Goal: Task Accomplishment & Management: Manage account settings

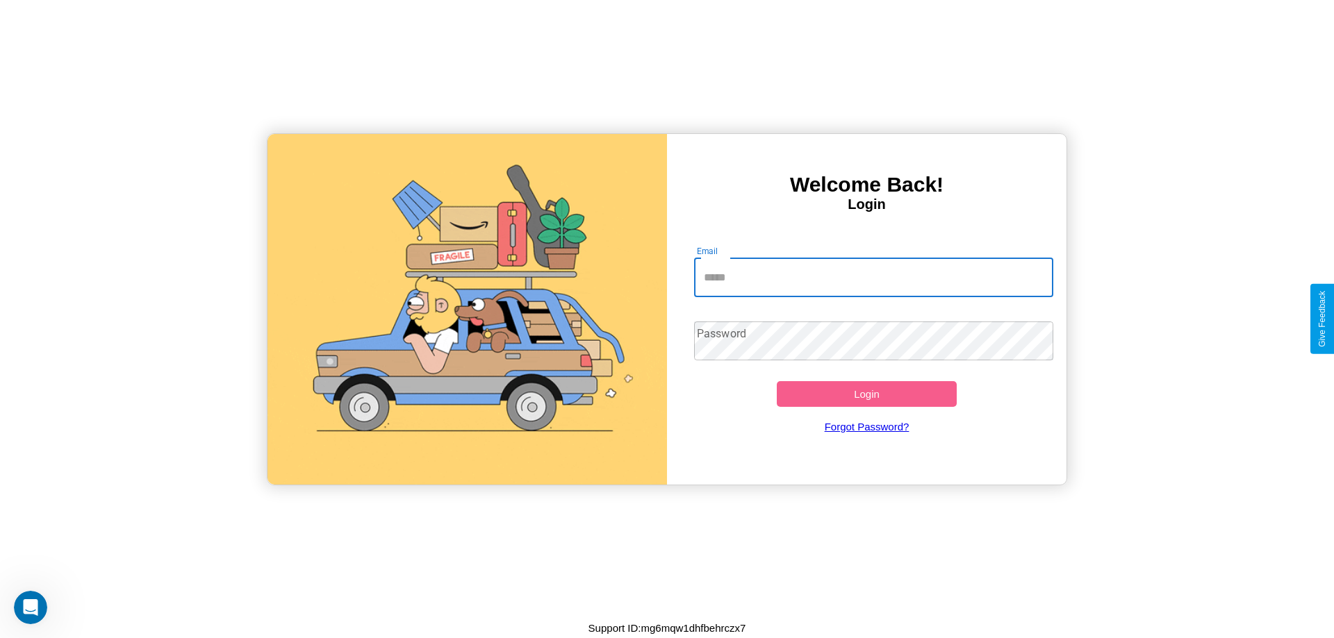
click at [873, 277] on input "Email" at bounding box center [874, 277] width 360 height 39
type input "**********"
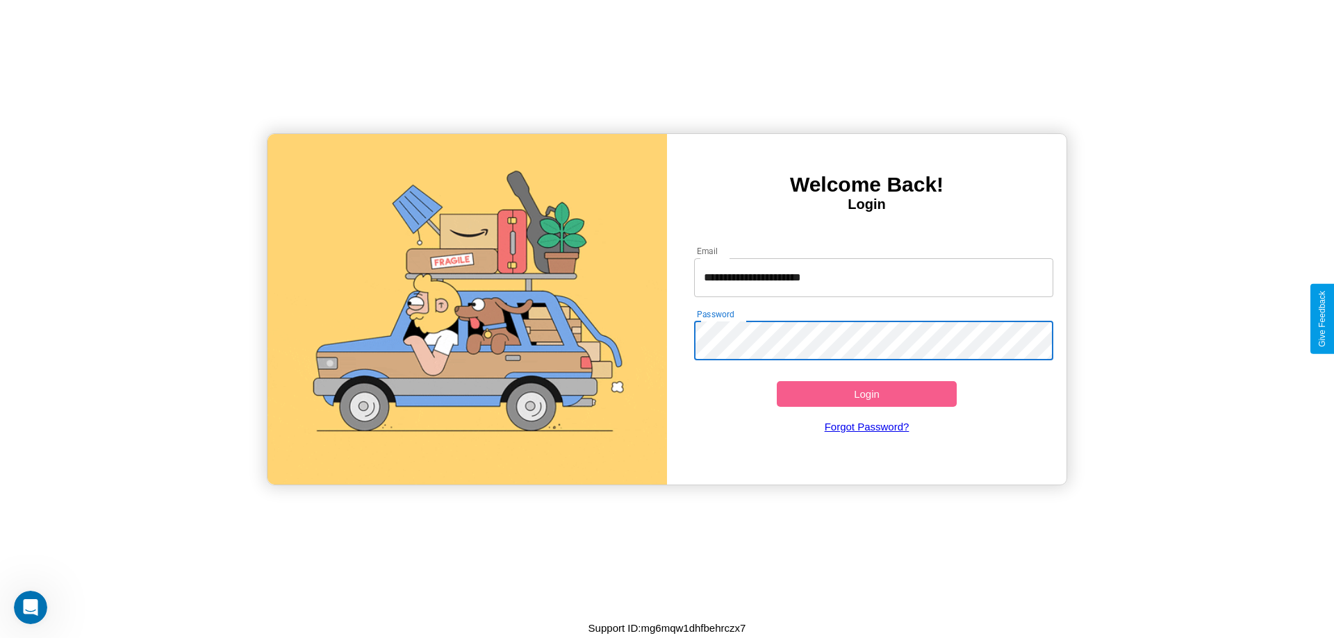
click at [866, 394] on button "Login" at bounding box center [867, 394] width 180 height 26
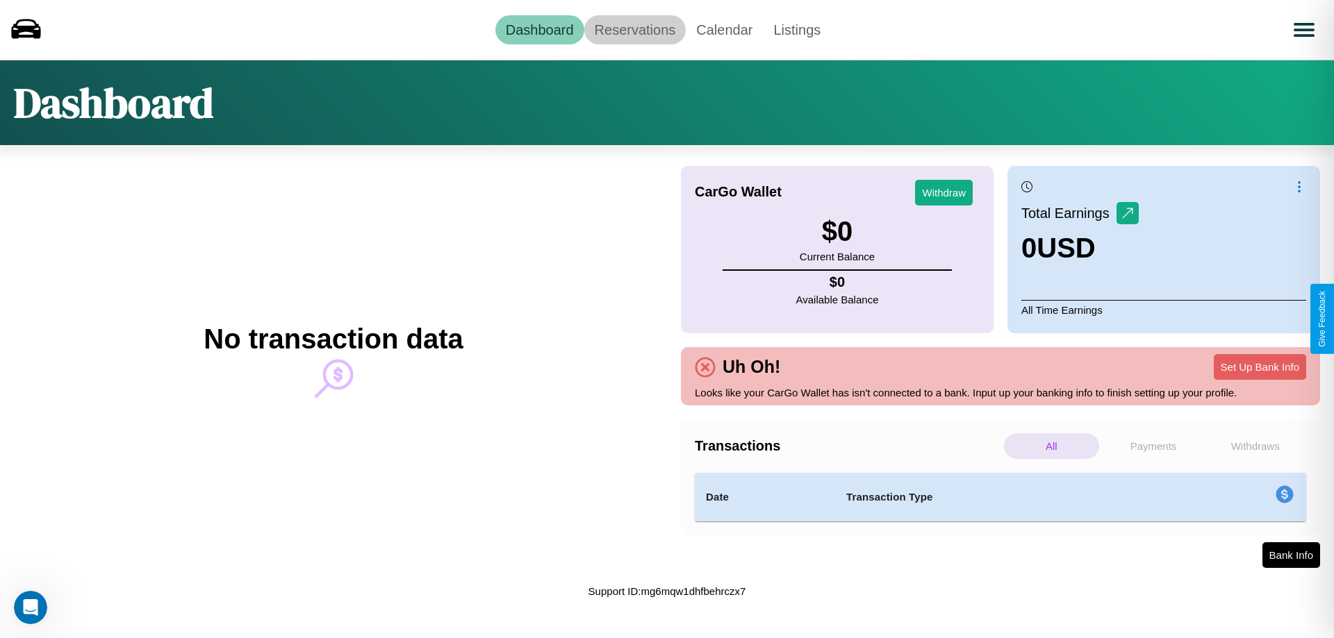
click at [634, 29] on link "Reservations" at bounding box center [635, 29] width 102 height 29
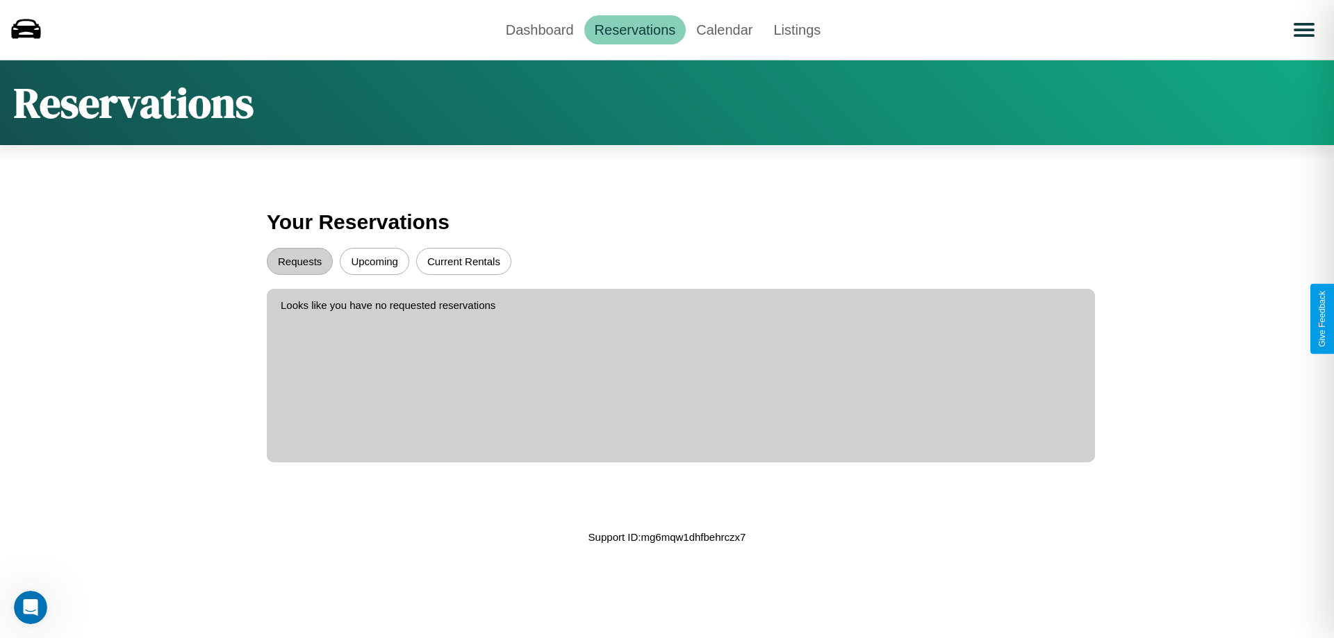
click at [299, 261] on button "Requests" at bounding box center [300, 261] width 66 height 27
click at [463, 261] on button "Current Rentals" at bounding box center [463, 261] width 95 height 27
